Goal: Download file/media

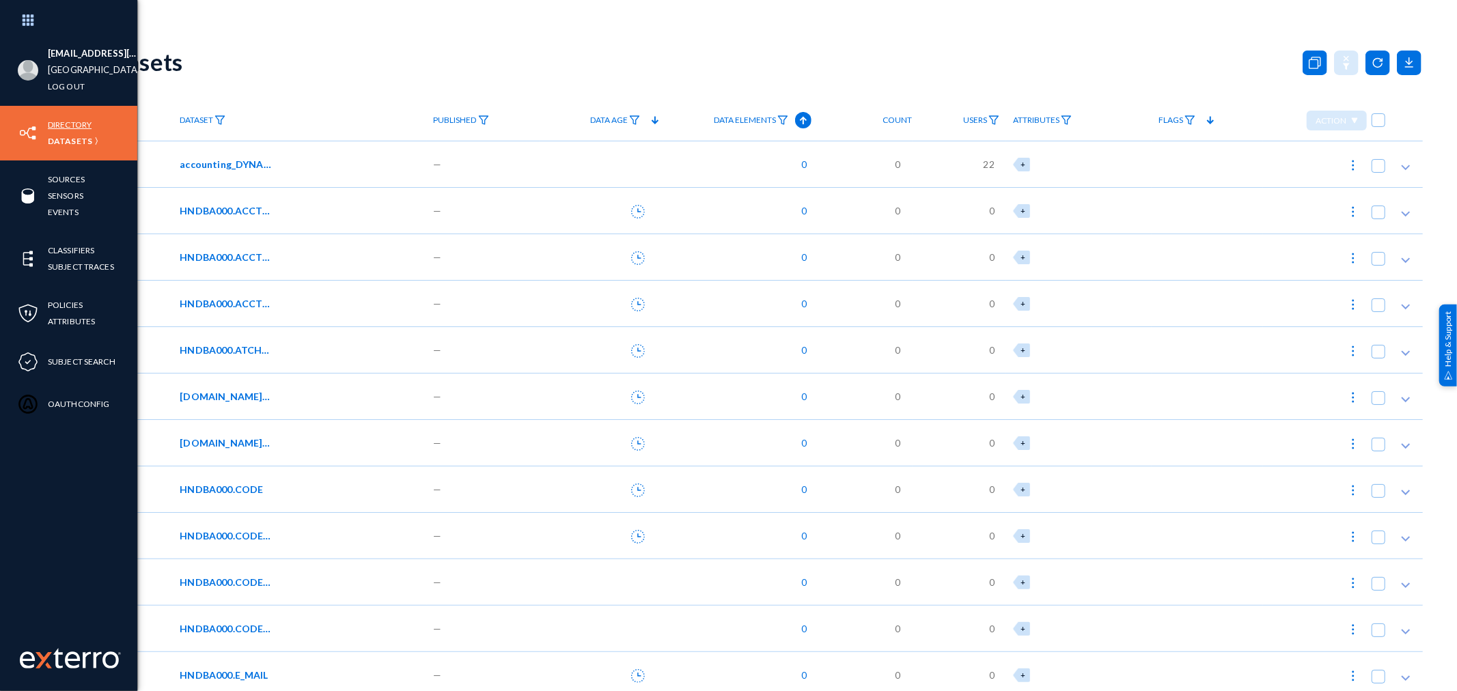
click at [66, 125] on link "Directory" at bounding box center [70, 125] width 44 height 16
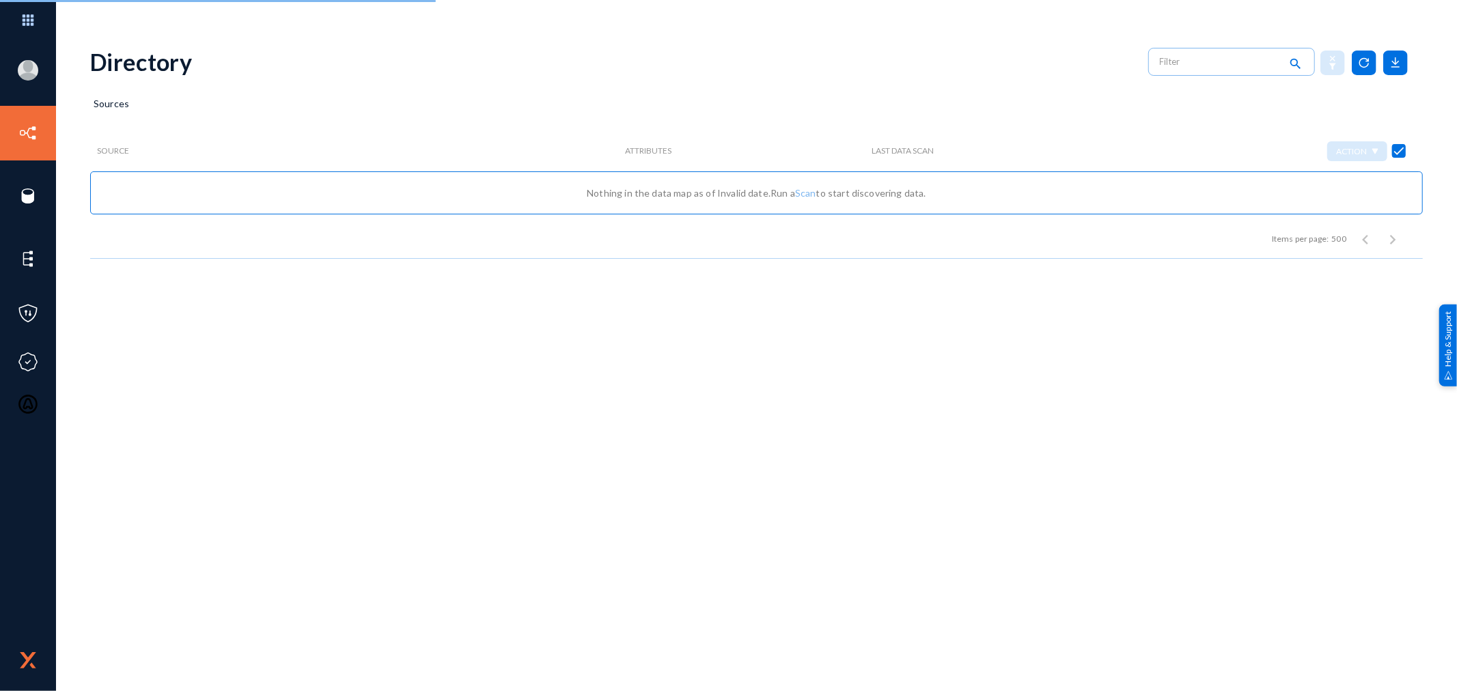
checkbox input "false"
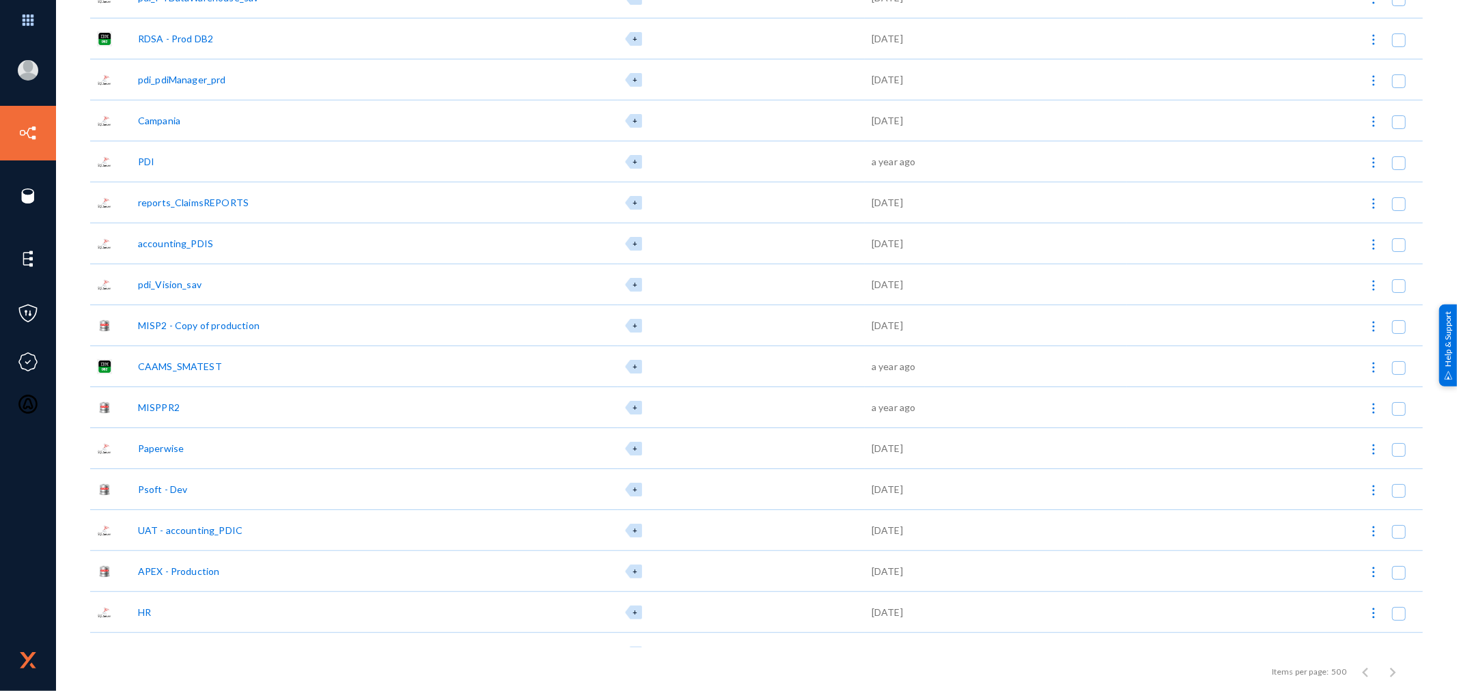
scroll to position [303, 0]
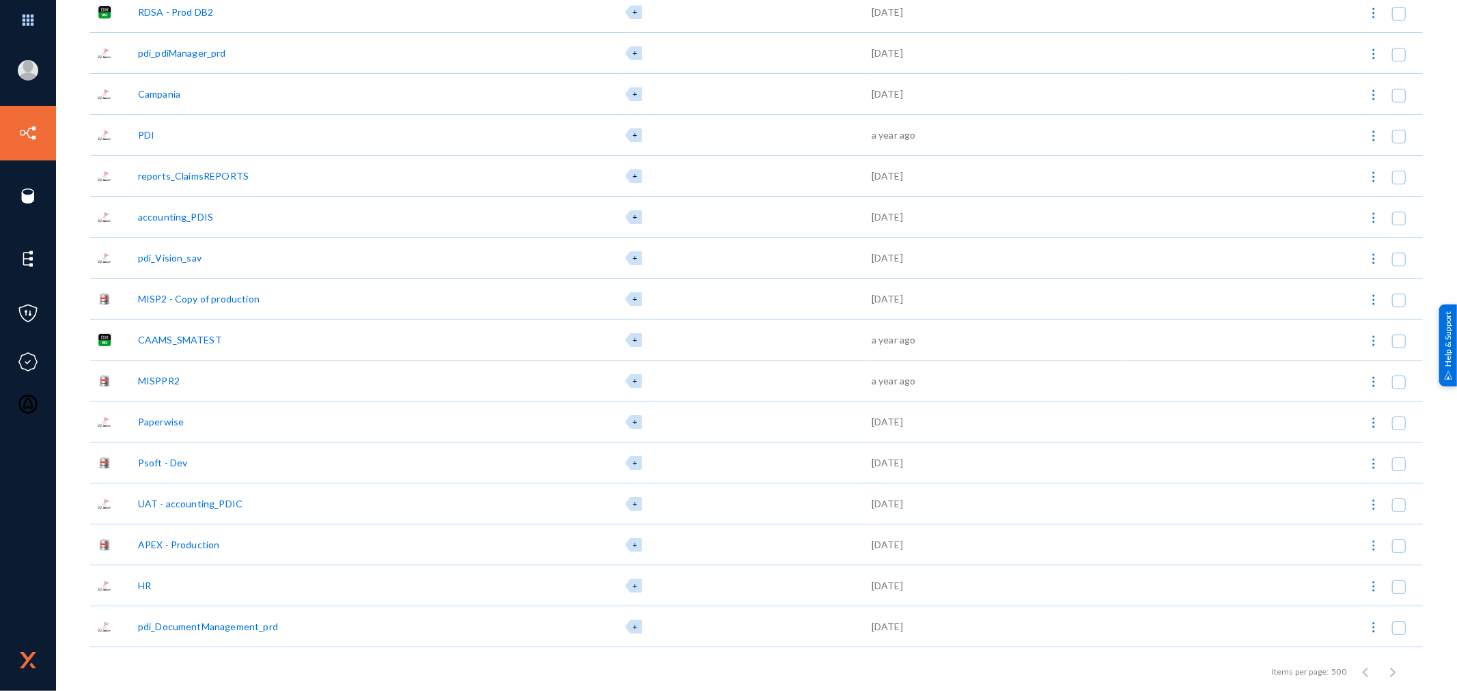
click at [180, 542] on div "APEX - Production" at bounding box center [179, 545] width 82 height 14
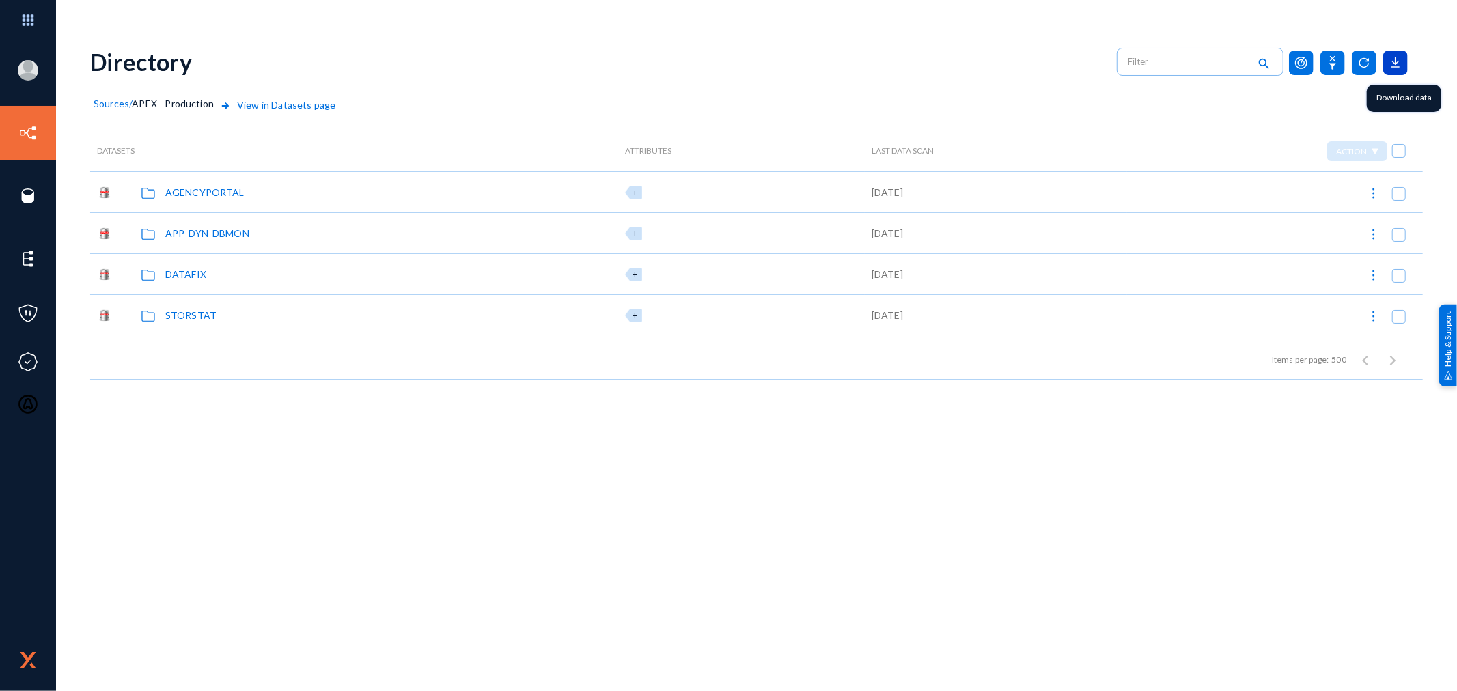
click at [1311, 62] on icon at bounding box center [1395, 63] width 25 height 25
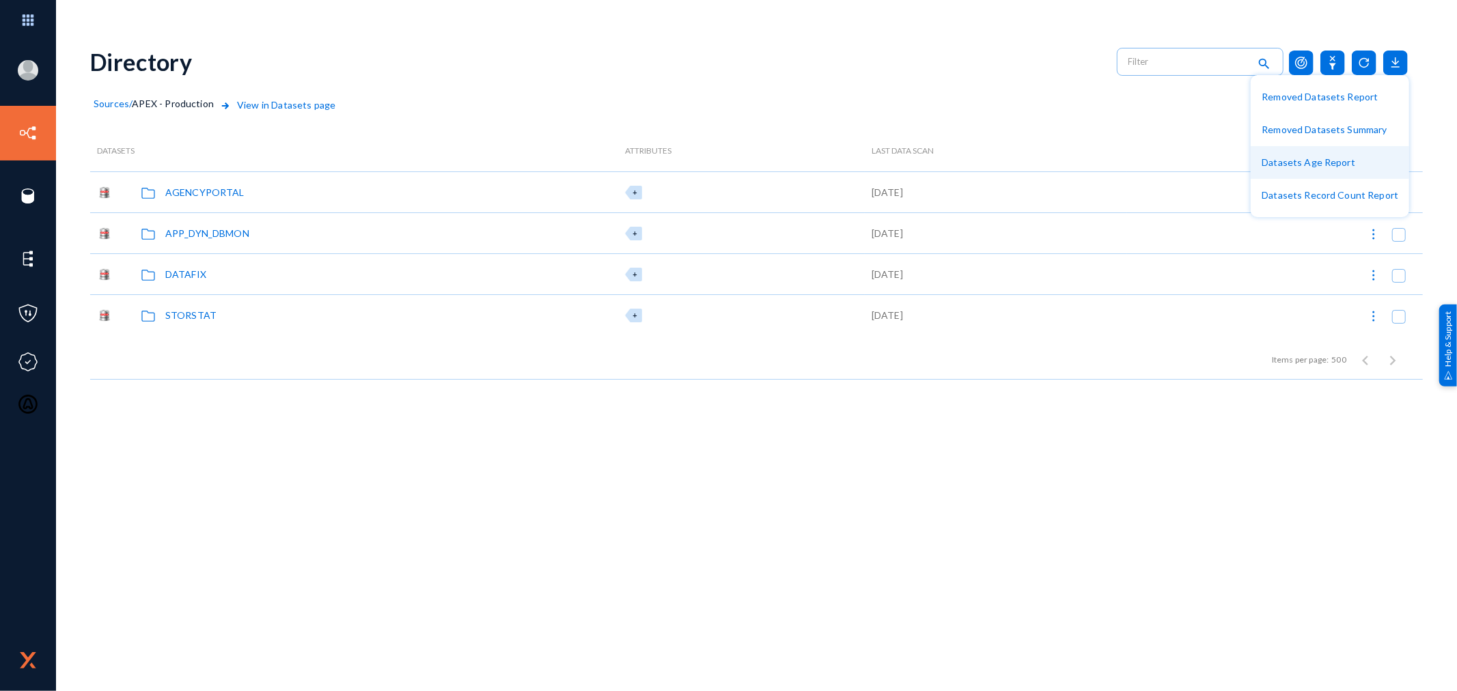
click at [1311, 159] on button "Datasets Age Report" at bounding box center [1330, 162] width 158 height 33
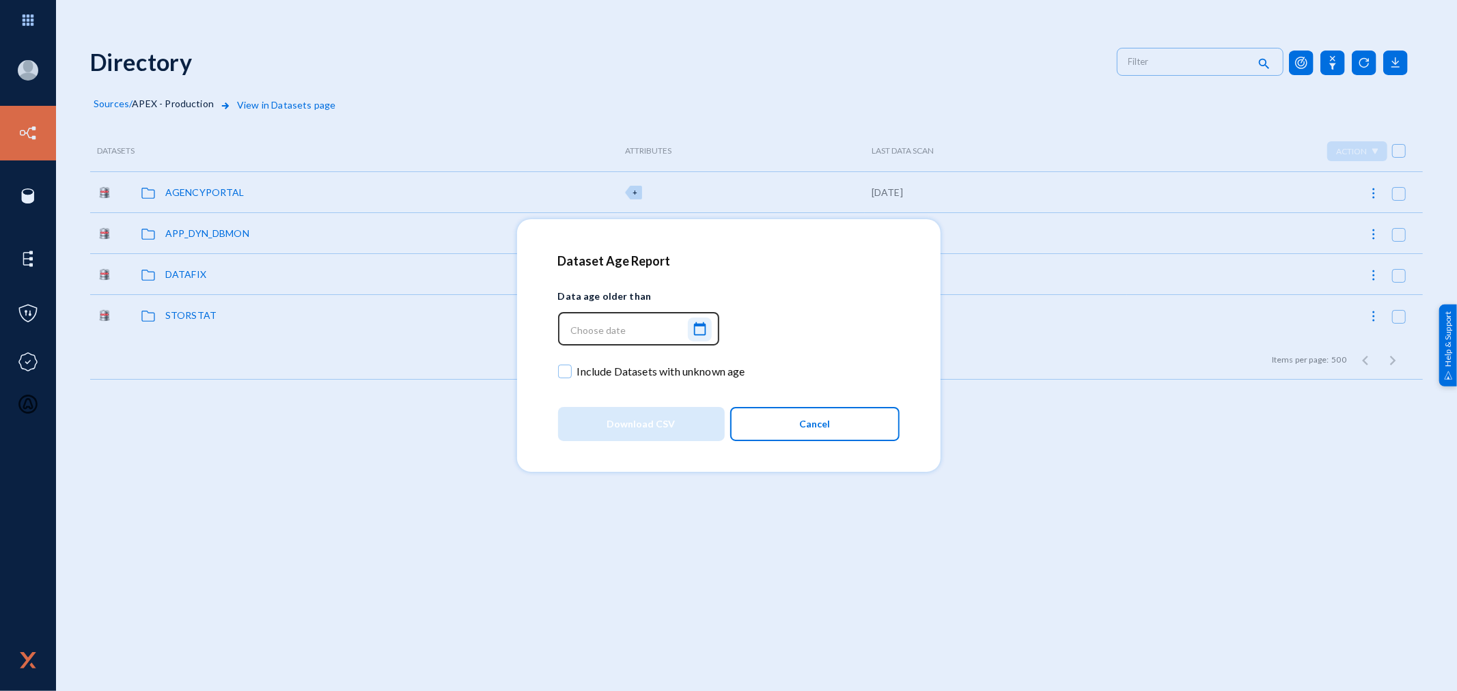
click at [702, 333] on mat-icon "calendar_today" at bounding box center [700, 329] width 16 height 18
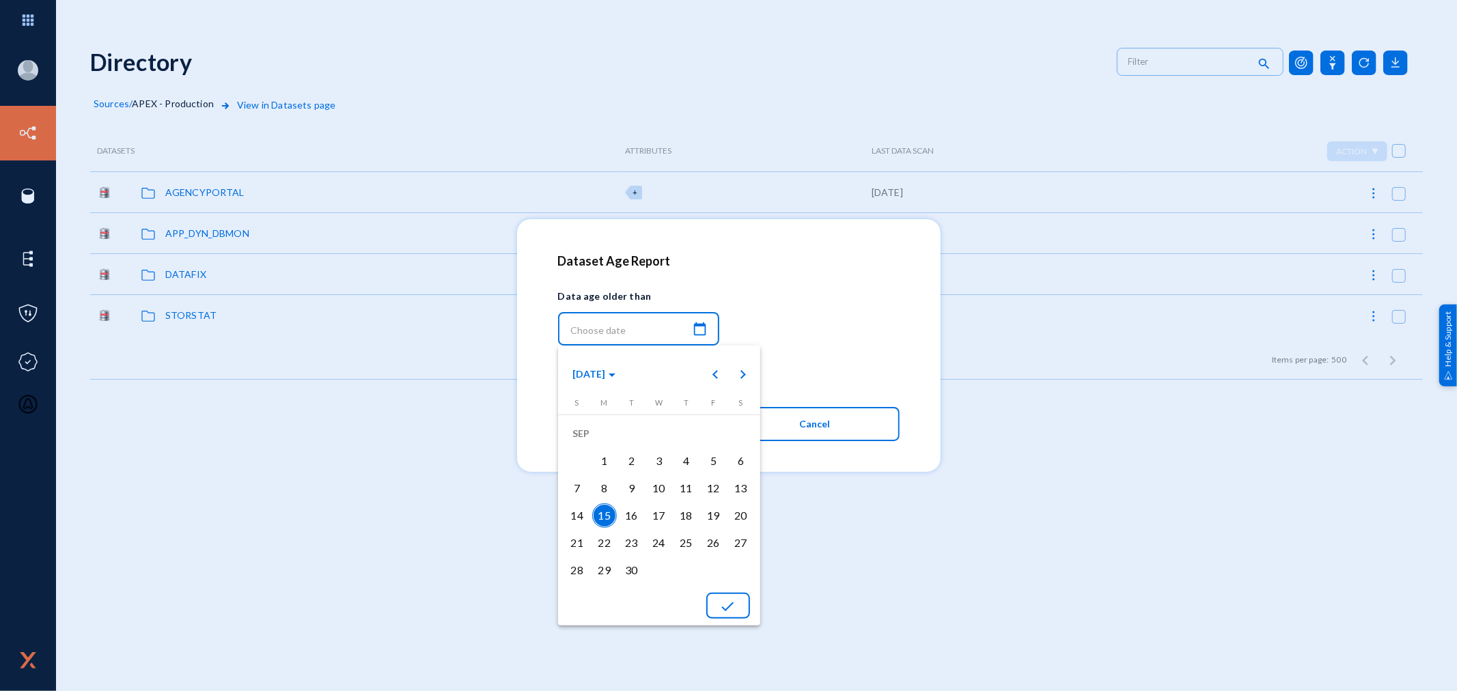
click at [728, 598] on mat-icon "done" at bounding box center [728, 606] width 16 height 16
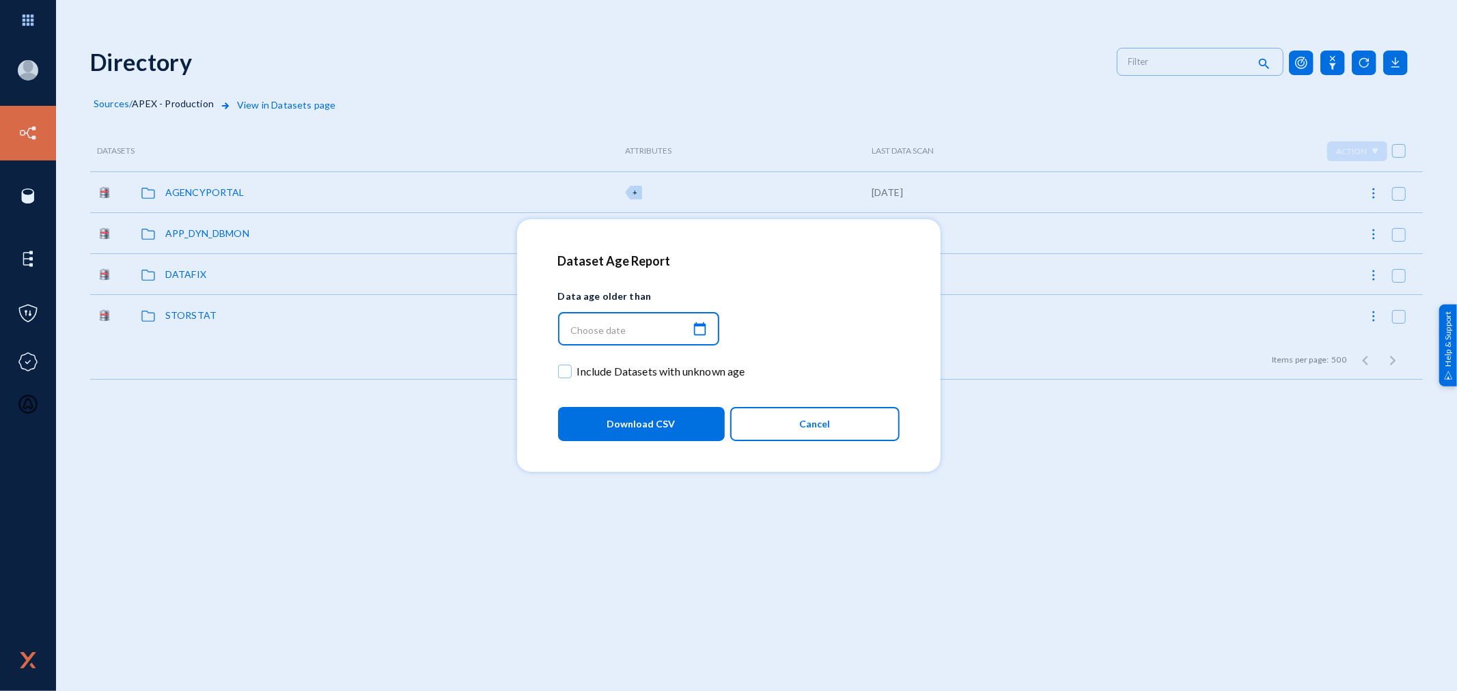
type input "[DATE] 10:52:18"
click at [607, 372] on span "Include Datasets with unknown age" at bounding box center [661, 371] width 168 height 20
click at [566, 378] on input "Include Datasets with unknown age" at bounding box center [564, 378] width 1 height 1
checkbox input "true"
click at [627, 433] on span "Download CSV" at bounding box center [641, 424] width 68 height 25
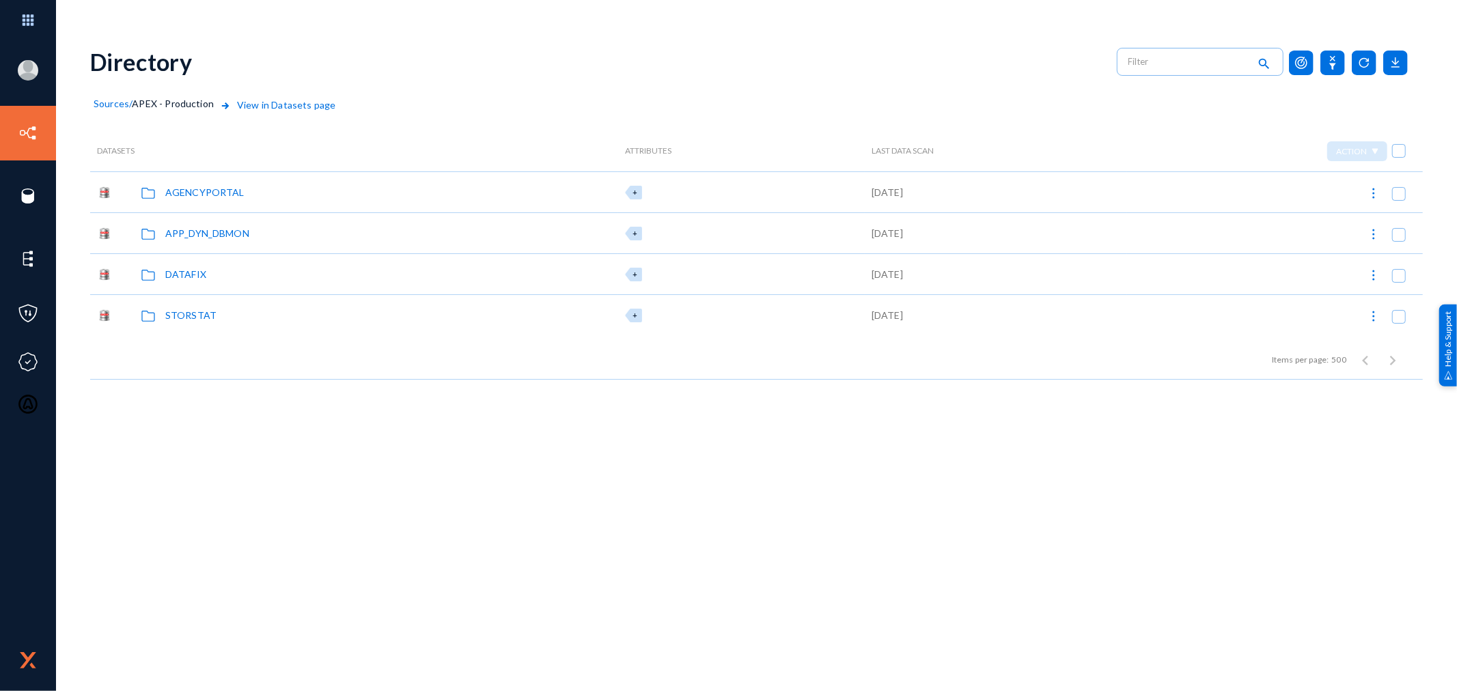
click at [620, 59] on div "Directory search" at bounding box center [756, 61] width 1333 height 55
